Goal: Task Accomplishment & Management: Use online tool/utility

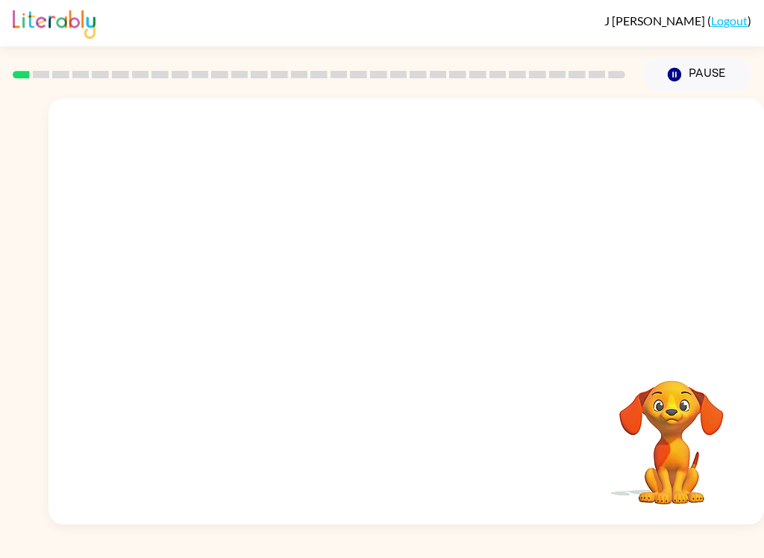
click at [715, 81] on button "Pause Pause" at bounding box center [697, 74] width 108 height 34
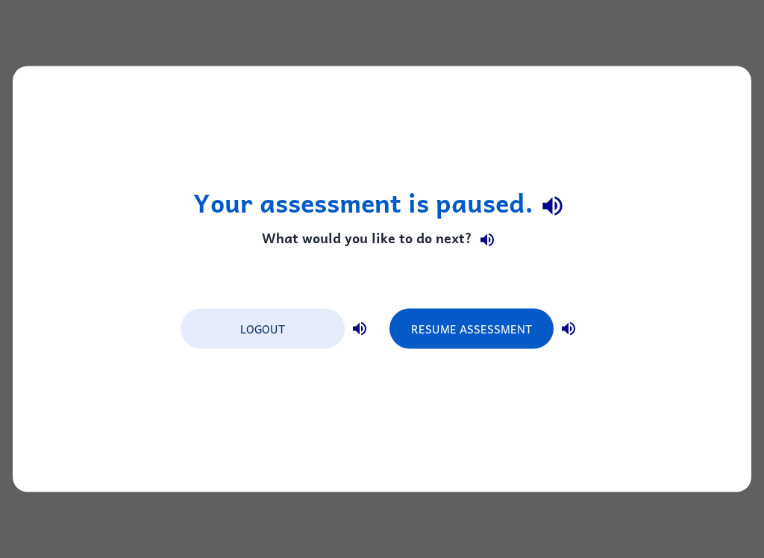
click at [501, 330] on button "Resume Assessment" at bounding box center [471, 329] width 164 height 40
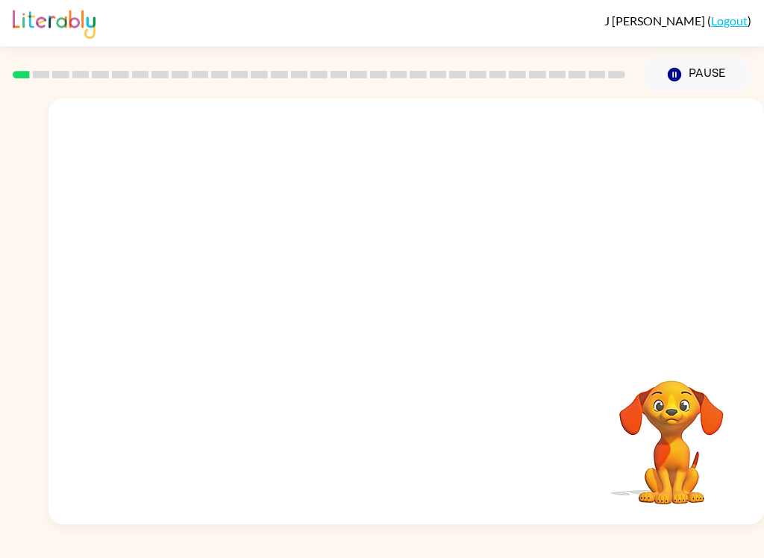
click at [711, 81] on button "Pause Pause" at bounding box center [697, 74] width 108 height 34
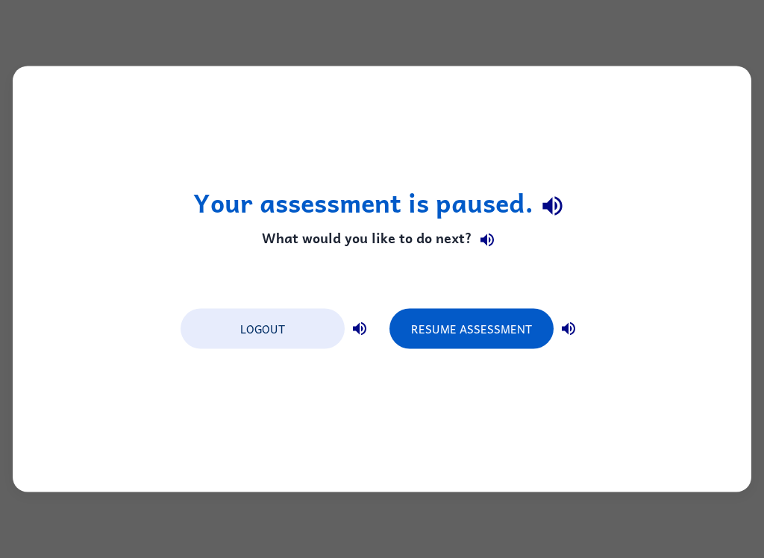
click at [477, 331] on button "Resume Assessment" at bounding box center [471, 329] width 164 height 40
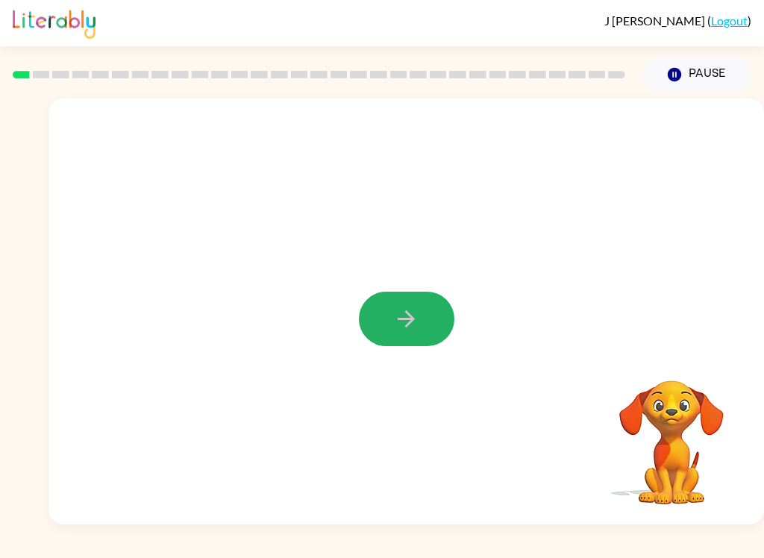
click at [391, 333] on button "button" at bounding box center [406, 319] width 95 height 54
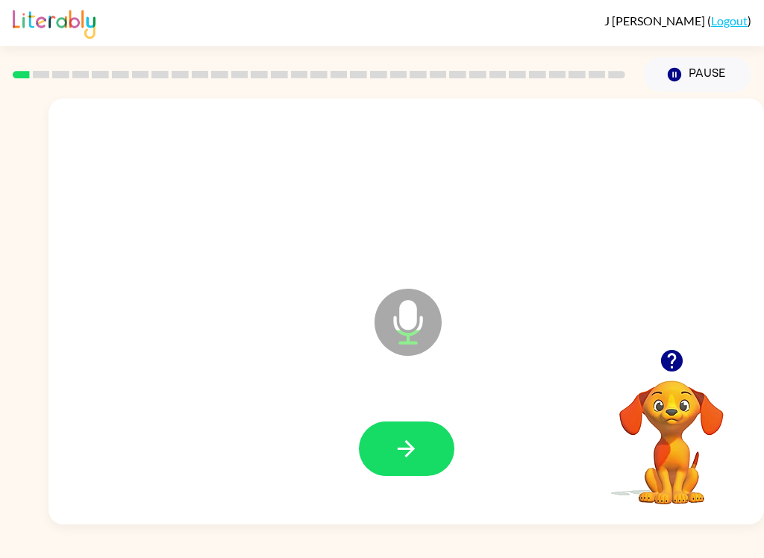
click at [423, 451] on button "button" at bounding box center [406, 448] width 95 height 54
click at [416, 431] on button "button" at bounding box center [406, 448] width 95 height 54
click at [405, 438] on icon "button" at bounding box center [406, 449] width 26 height 26
click at [407, 457] on icon "button" at bounding box center [406, 448] width 17 height 17
click at [392, 449] on button "button" at bounding box center [406, 448] width 95 height 54
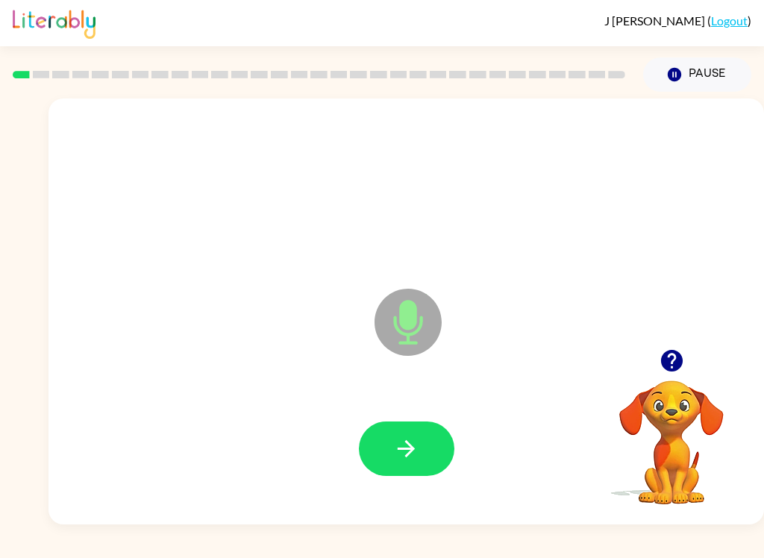
click at [397, 470] on button "button" at bounding box center [406, 448] width 95 height 54
click at [389, 451] on button "button" at bounding box center [406, 448] width 95 height 54
click at [392, 454] on button "button" at bounding box center [406, 448] width 95 height 54
click at [408, 444] on icon "button" at bounding box center [406, 448] width 17 height 17
click at [394, 442] on icon "button" at bounding box center [406, 449] width 26 height 26
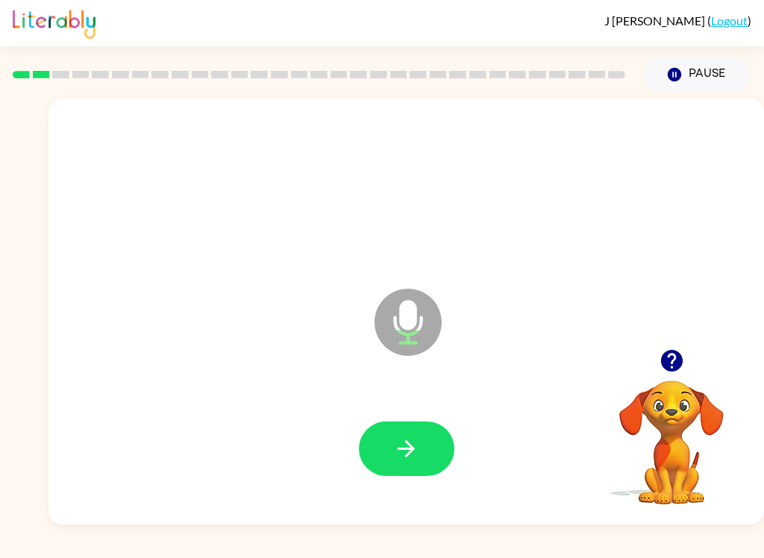
click at [391, 454] on button "button" at bounding box center [406, 448] width 95 height 54
click at [386, 448] on button "button" at bounding box center [406, 448] width 95 height 54
click at [413, 453] on icon "button" at bounding box center [406, 449] width 26 height 26
click at [413, 442] on icon "button" at bounding box center [406, 449] width 26 height 26
click at [416, 450] on icon "button" at bounding box center [406, 449] width 26 height 26
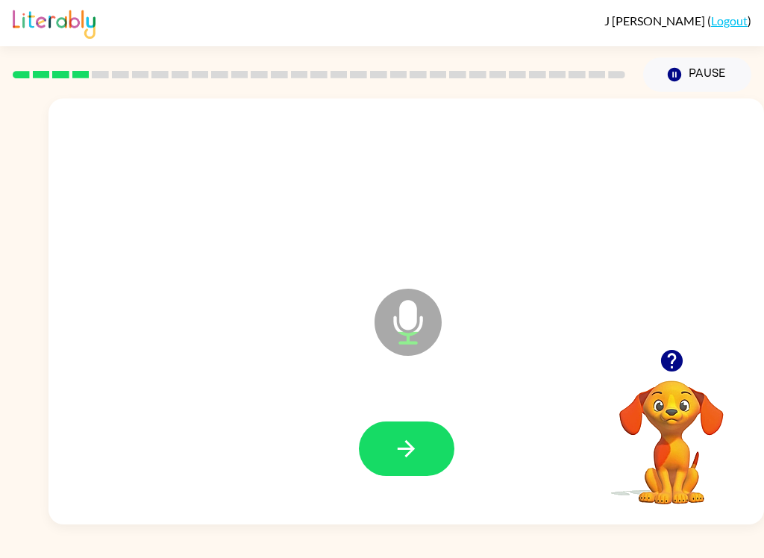
click at [392, 444] on button "button" at bounding box center [406, 448] width 95 height 54
click at [419, 433] on button "button" at bounding box center [406, 448] width 95 height 54
click at [426, 443] on button "button" at bounding box center [406, 448] width 95 height 54
click at [407, 429] on button "button" at bounding box center [406, 448] width 95 height 54
click at [437, 430] on button "button" at bounding box center [406, 448] width 95 height 54
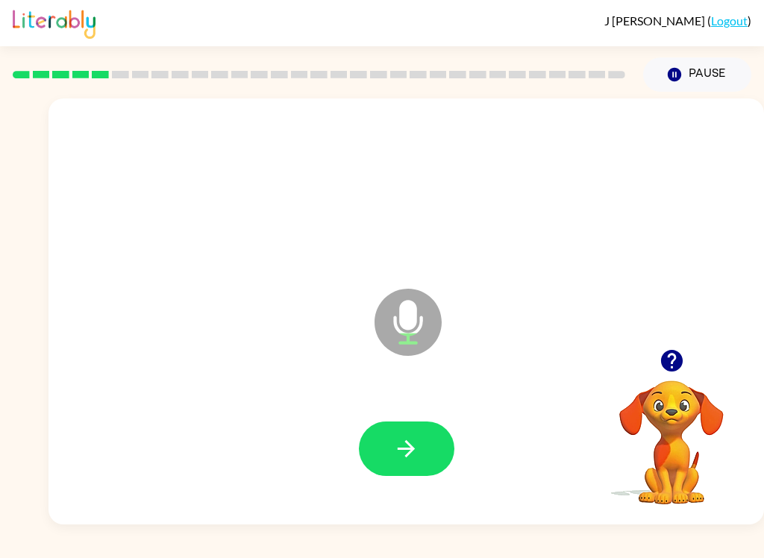
click at [413, 453] on icon "button" at bounding box center [406, 449] width 26 height 26
click at [406, 464] on button "button" at bounding box center [406, 448] width 95 height 54
click at [414, 445] on icon "button" at bounding box center [406, 449] width 26 height 26
click at [421, 440] on button "button" at bounding box center [406, 448] width 95 height 54
click at [390, 445] on button "button" at bounding box center [406, 448] width 95 height 54
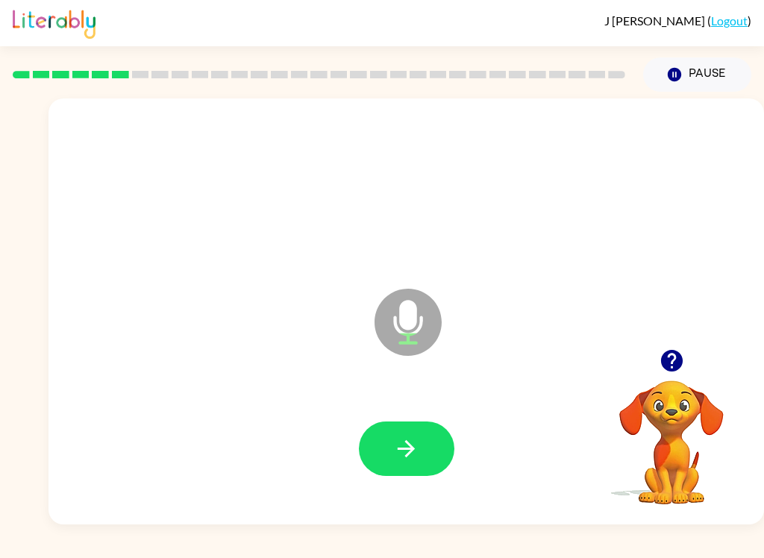
click at [387, 448] on button "button" at bounding box center [406, 448] width 95 height 54
click at [403, 440] on icon "button" at bounding box center [406, 449] width 26 height 26
click at [394, 446] on icon "button" at bounding box center [406, 449] width 26 height 26
click at [372, 455] on button "button" at bounding box center [406, 448] width 95 height 54
click at [385, 451] on button "button" at bounding box center [406, 448] width 95 height 54
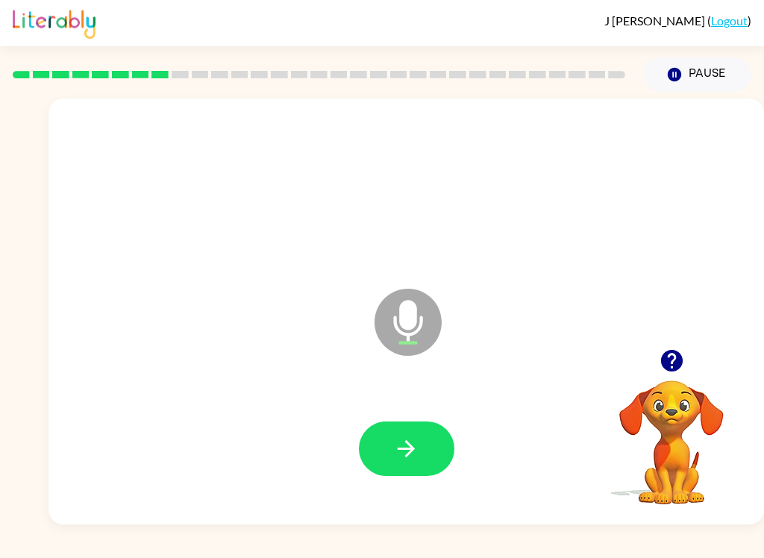
click at [392, 450] on button "button" at bounding box center [406, 448] width 95 height 54
click at [370, 435] on button "button" at bounding box center [406, 448] width 95 height 54
click at [387, 461] on button "button" at bounding box center [406, 448] width 95 height 54
click at [396, 446] on icon "button" at bounding box center [406, 449] width 26 height 26
click at [389, 459] on button "button" at bounding box center [406, 448] width 95 height 54
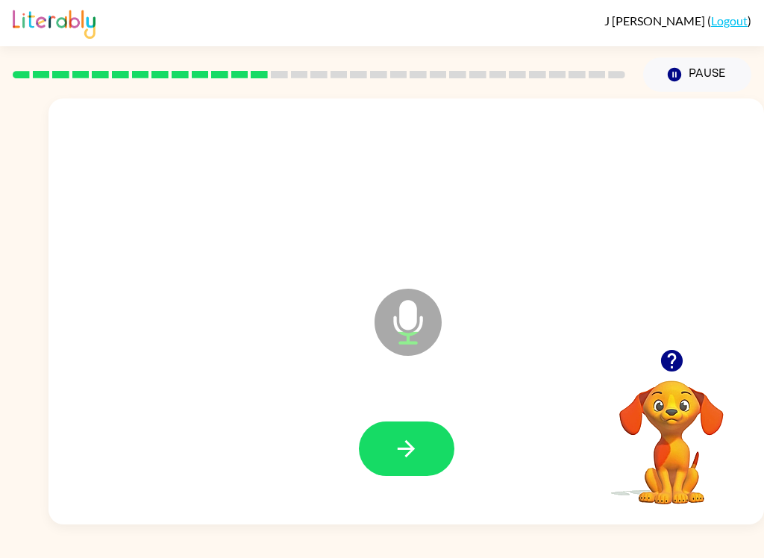
click at [394, 448] on icon "button" at bounding box center [406, 449] width 26 height 26
click at [380, 442] on button "button" at bounding box center [406, 448] width 95 height 54
click at [392, 451] on button "button" at bounding box center [406, 448] width 95 height 54
click at [384, 439] on button "button" at bounding box center [406, 448] width 95 height 54
click at [377, 435] on button "button" at bounding box center [406, 448] width 95 height 54
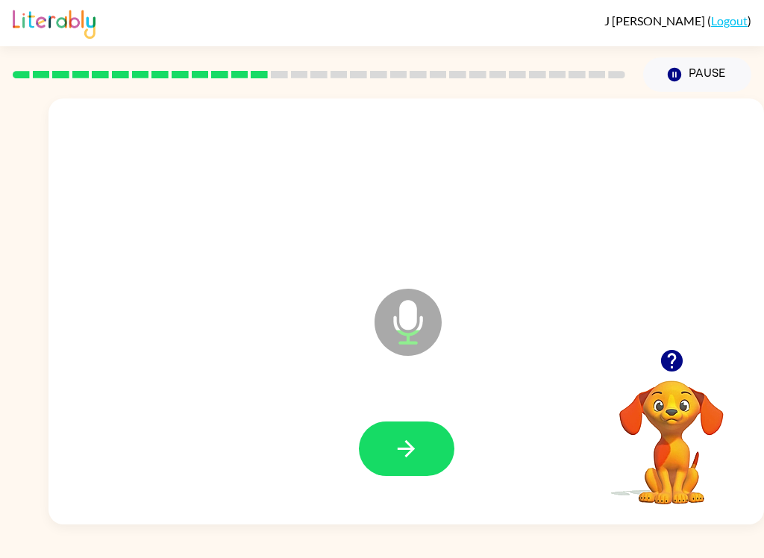
click at [376, 443] on button "button" at bounding box center [406, 448] width 95 height 54
click at [386, 440] on button "button" at bounding box center [406, 448] width 95 height 54
click at [389, 442] on button "button" at bounding box center [406, 448] width 95 height 54
click at [387, 451] on button "button" at bounding box center [406, 448] width 95 height 54
click at [406, 454] on icon "button" at bounding box center [406, 449] width 26 height 26
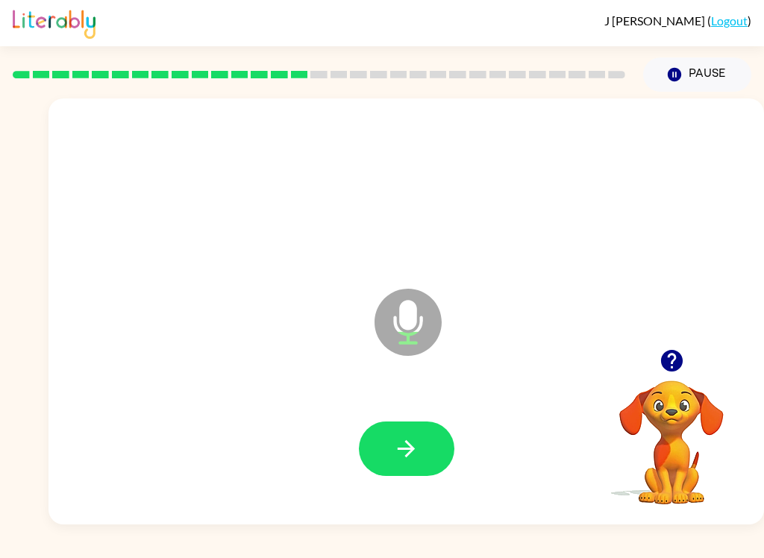
click at [424, 449] on button "button" at bounding box center [406, 448] width 95 height 54
click at [377, 448] on button "button" at bounding box center [406, 448] width 95 height 54
click at [389, 457] on button "button" at bounding box center [406, 448] width 95 height 54
click at [385, 441] on button "button" at bounding box center [406, 448] width 95 height 54
click at [402, 476] on button "button" at bounding box center [406, 448] width 95 height 54
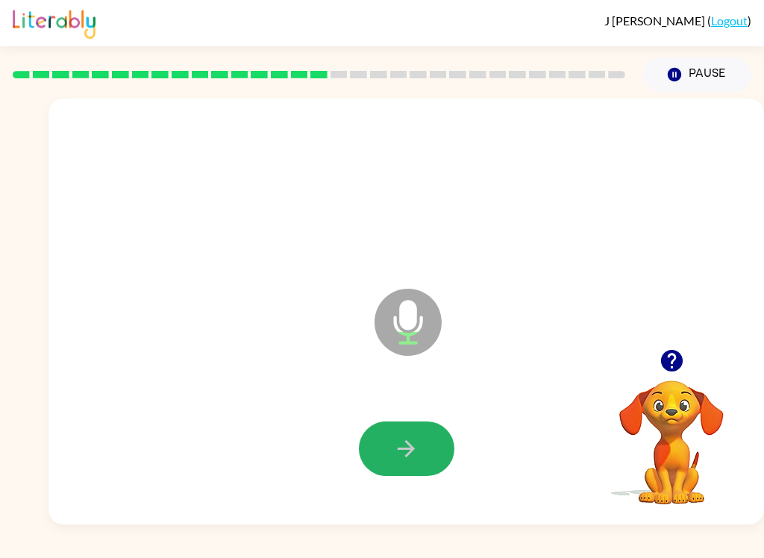
click at [404, 445] on icon "button" at bounding box center [406, 449] width 26 height 26
click at [395, 452] on icon "button" at bounding box center [406, 449] width 26 height 26
click at [421, 444] on button "button" at bounding box center [406, 448] width 95 height 54
click at [374, 451] on button "button" at bounding box center [406, 448] width 95 height 54
click at [380, 449] on button "button" at bounding box center [406, 448] width 95 height 54
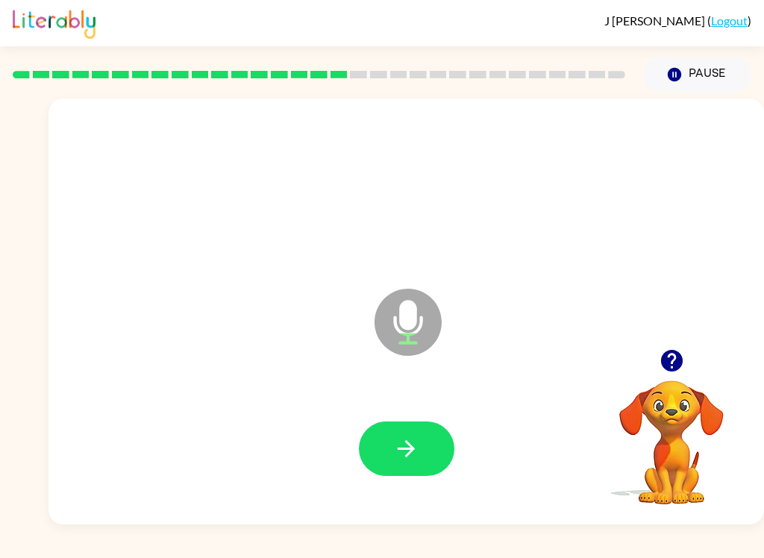
click at [394, 454] on icon "button" at bounding box center [406, 449] width 26 height 26
click at [400, 439] on icon "button" at bounding box center [406, 449] width 26 height 26
click at [401, 442] on icon "button" at bounding box center [406, 449] width 26 height 26
click at [400, 441] on icon "button" at bounding box center [406, 449] width 26 height 26
click at [392, 441] on button "button" at bounding box center [406, 448] width 95 height 54
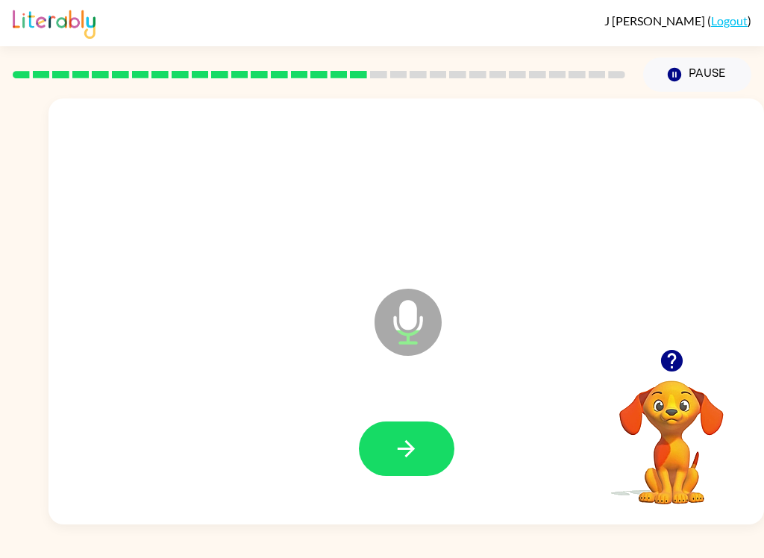
click at [391, 421] on button "button" at bounding box center [406, 448] width 95 height 54
click at [387, 444] on button "button" at bounding box center [406, 448] width 95 height 54
click at [369, 436] on button "button" at bounding box center [406, 448] width 95 height 54
click at [377, 444] on button "button" at bounding box center [406, 448] width 95 height 54
click at [396, 424] on button "button" at bounding box center [406, 448] width 95 height 54
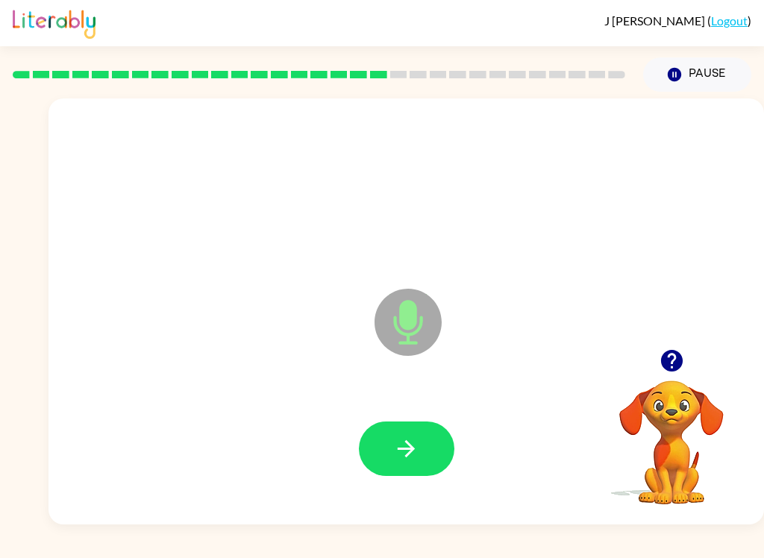
click at [381, 455] on button "button" at bounding box center [406, 448] width 95 height 54
click at [410, 461] on icon "button" at bounding box center [406, 449] width 26 height 26
click at [376, 445] on button "button" at bounding box center [406, 448] width 95 height 54
click at [394, 448] on icon "button" at bounding box center [406, 449] width 26 height 26
click at [401, 439] on icon "button" at bounding box center [406, 449] width 26 height 26
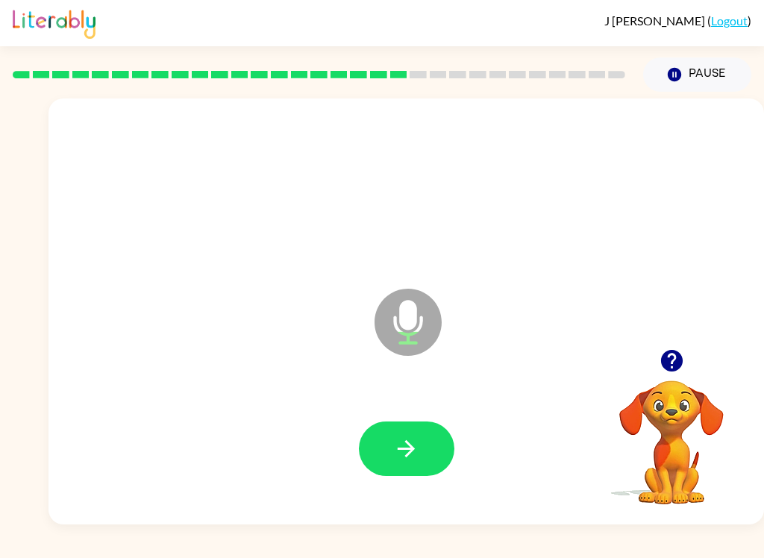
click at [393, 439] on icon "button" at bounding box center [406, 449] width 26 height 26
click at [400, 443] on icon "button" at bounding box center [406, 449] width 26 height 26
click at [390, 442] on button "button" at bounding box center [406, 448] width 95 height 54
click at [396, 461] on icon "button" at bounding box center [406, 449] width 26 height 26
click at [392, 429] on button "button" at bounding box center [406, 448] width 95 height 54
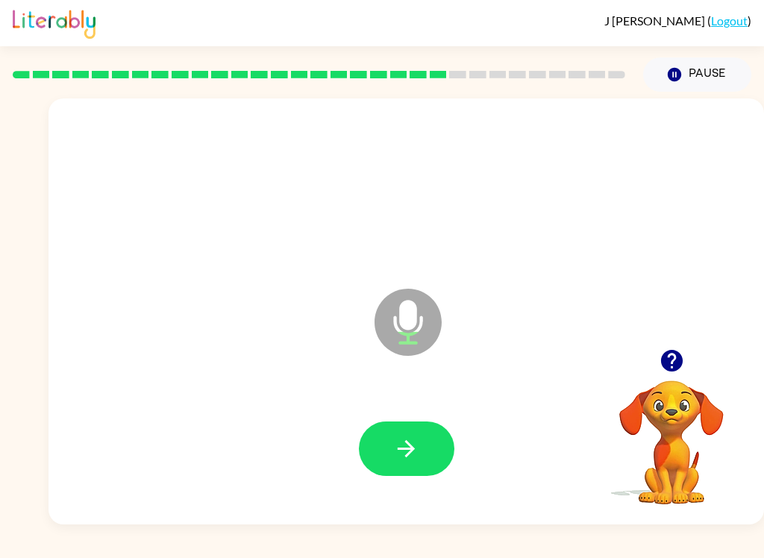
click at [390, 453] on button "button" at bounding box center [406, 448] width 95 height 54
click at [406, 453] on icon "button" at bounding box center [406, 449] width 26 height 26
click at [390, 456] on button "button" at bounding box center [406, 448] width 95 height 54
click at [395, 458] on icon "button" at bounding box center [406, 449] width 26 height 26
click at [400, 459] on icon "button" at bounding box center [406, 449] width 26 height 26
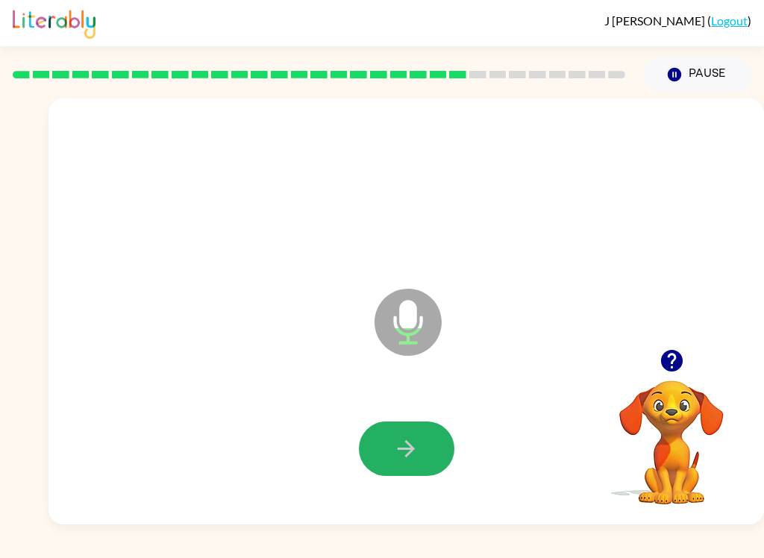
click at [397, 436] on icon "button" at bounding box center [406, 449] width 26 height 26
click at [407, 427] on button "button" at bounding box center [406, 448] width 95 height 54
click at [380, 455] on button "button" at bounding box center [406, 448] width 95 height 54
click at [404, 442] on icon "button" at bounding box center [406, 449] width 26 height 26
click at [395, 453] on icon "button" at bounding box center [406, 449] width 26 height 26
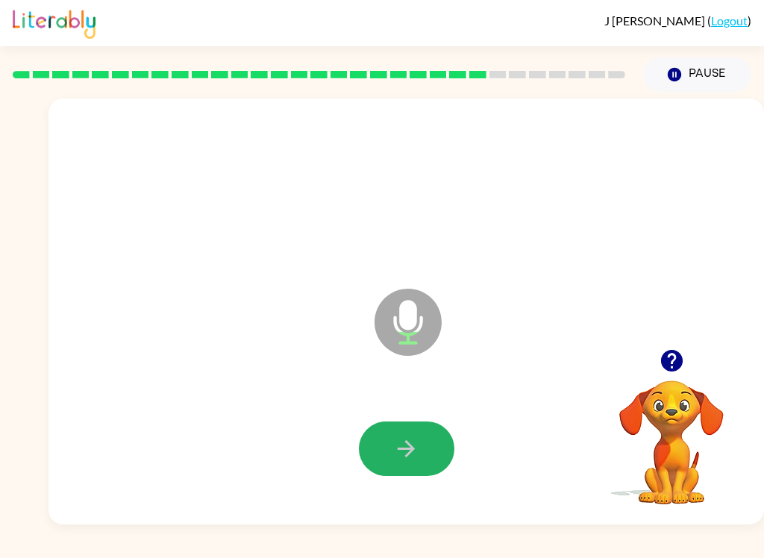
click at [370, 450] on button "button" at bounding box center [406, 448] width 95 height 54
click at [397, 457] on icon "button" at bounding box center [406, 449] width 26 height 26
click at [394, 430] on button "button" at bounding box center [406, 448] width 95 height 54
click at [393, 439] on icon "button" at bounding box center [406, 449] width 26 height 26
click at [394, 449] on icon "button" at bounding box center [406, 449] width 26 height 26
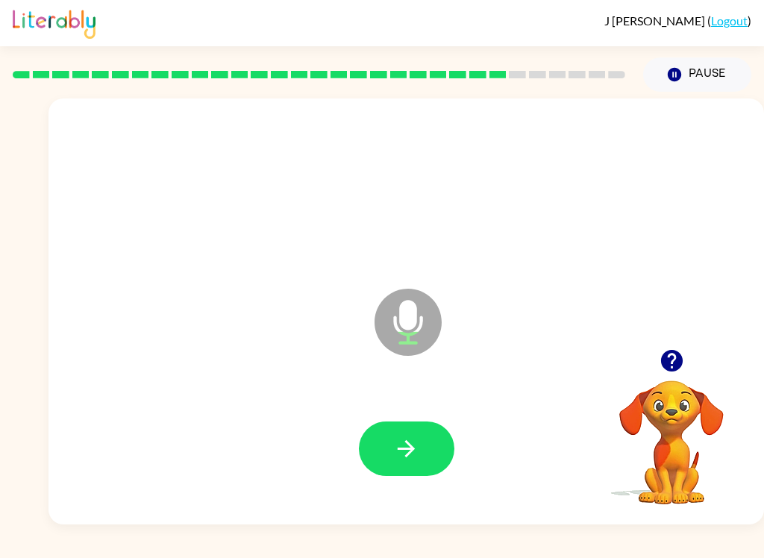
click at [412, 449] on icon "button" at bounding box center [406, 448] width 17 height 17
click at [392, 452] on button "button" at bounding box center [406, 448] width 95 height 54
click at [386, 436] on button "button" at bounding box center [406, 448] width 95 height 54
click at [386, 449] on button "button" at bounding box center [406, 448] width 95 height 54
click at [394, 430] on button "button" at bounding box center [406, 448] width 95 height 54
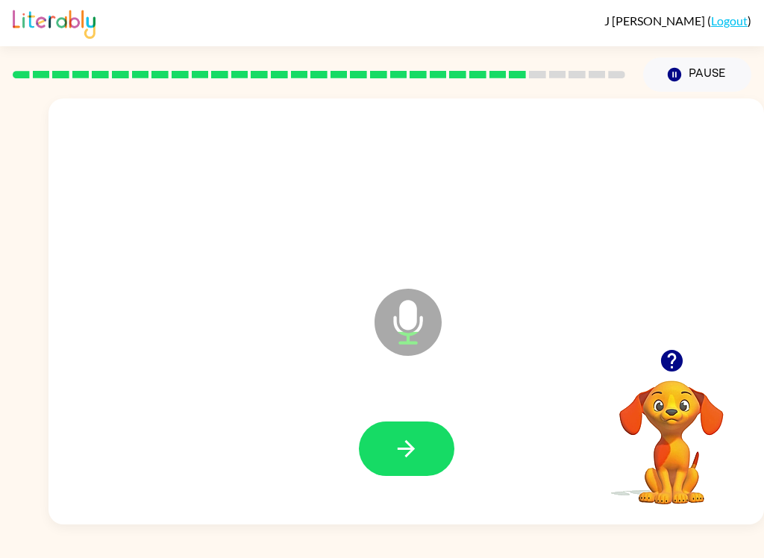
click at [377, 465] on button "button" at bounding box center [406, 448] width 95 height 54
click at [412, 446] on icon "button" at bounding box center [406, 448] width 17 height 17
click at [401, 449] on icon "button" at bounding box center [406, 448] width 17 height 17
click at [399, 435] on button "button" at bounding box center [406, 448] width 95 height 54
click at [383, 467] on button "button" at bounding box center [406, 448] width 95 height 54
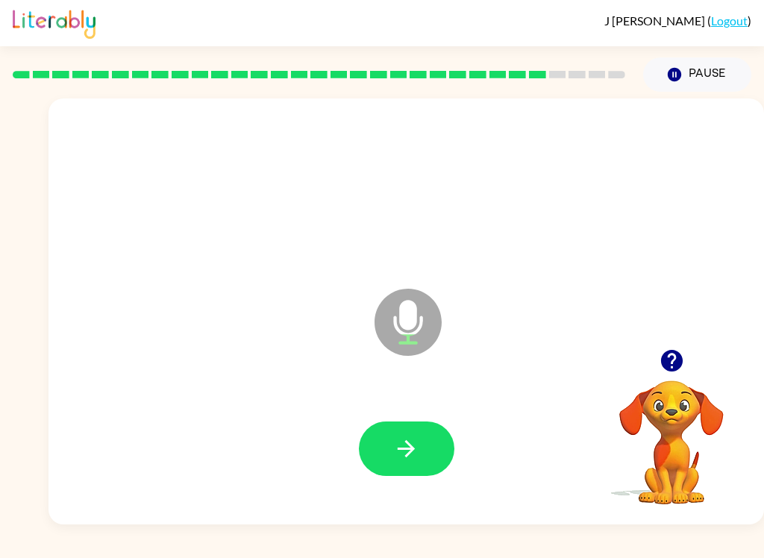
click at [410, 439] on icon "button" at bounding box center [406, 449] width 26 height 26
click at [376, 442] on button "button" at bounding box center [406, 448] width 95 height 54
click at [382, 448] on button "button" at bounding box center [406, 448] width 95 height 54
click at [404, 466] on button "button" at bounding box center [406, 448] width 95 height 54
click at [391, 437] on button "button" at bounding box center [406, 448] width 95 height 54
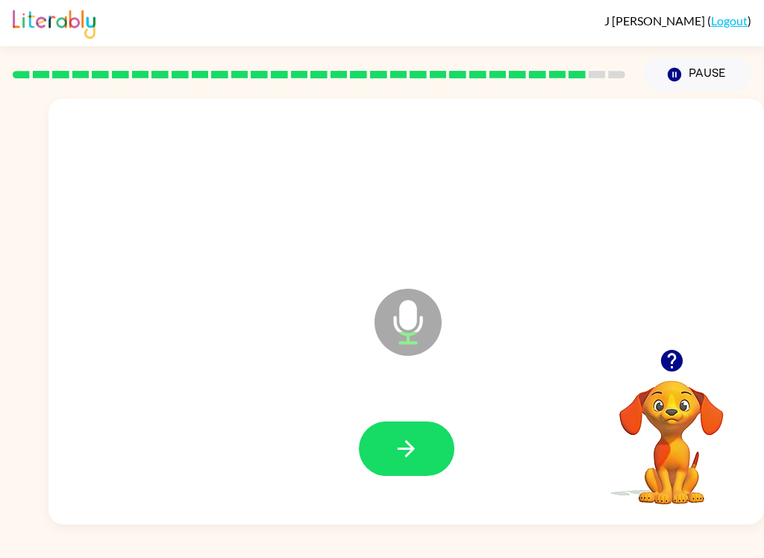
click at [384, 428] on button "button" at bounding box center [406, 448] width 95 height 54
click at [409, 459] on icon "button" at bounding box center [406, 449] width 26 height 26
click at [395, 450] on icon "button" at bounding box center [406, 449] width 26 height 26
click at [410, 445] on icon "button" at bounding box center [406, 448] width 17 height 17
click at [392, 444] on button "button" at bounding box center [406, 448] width 95 height 54
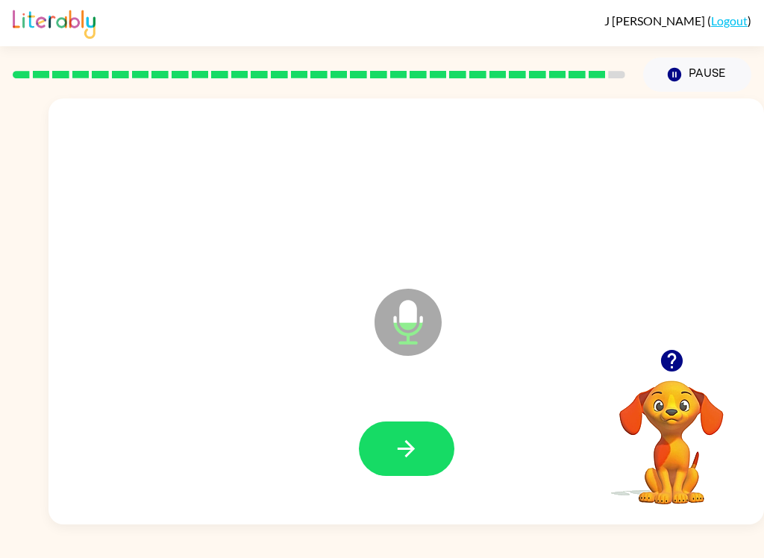
click at [399, 433] on button "button" at bounding box center [406, 448] width 95 height 54
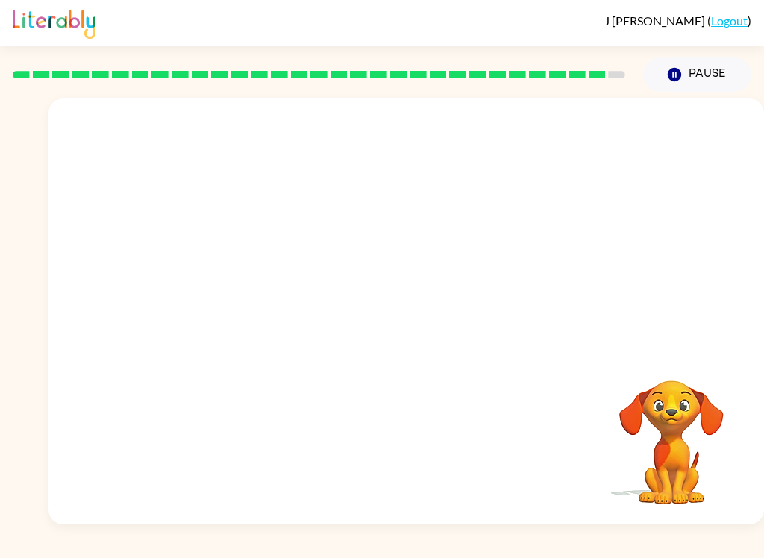
click at [703, 75] on button "Pause Pause" at bounding box center [697, 74] width 108 height 34
